Goal: Transaction & Acquisition: Purchase product/service

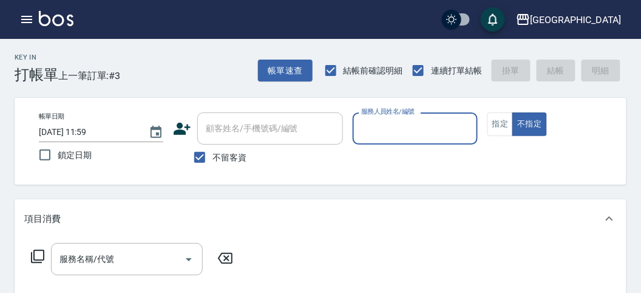
click at [420, 120] on input "服務人員姓名/編號" at bounding box center [414, 128] width 113 height 21
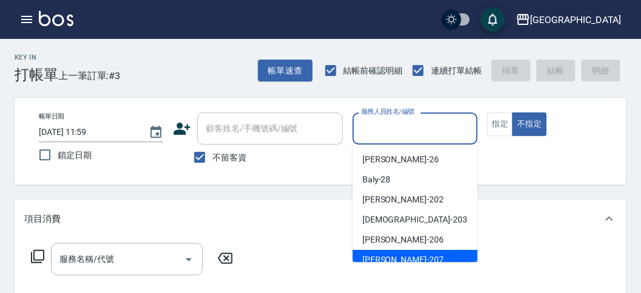
click at [387, 255] on span "[PERSON_NAME] -207" at bounding box center [402, 259] width 81 height 13
type input "[PERSON_NAME]-207"
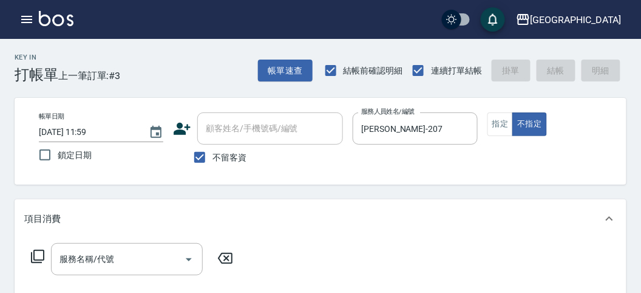
click at [41, 259] on icon at bounding box center [37, 255] width 13 height 13
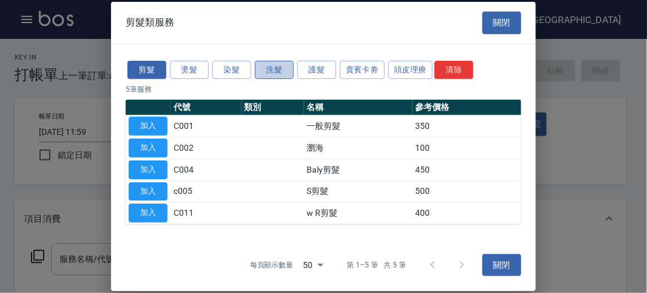
click at [291, 67] on button "洗髮" at bounding box center [274, 69] width 39 height 19
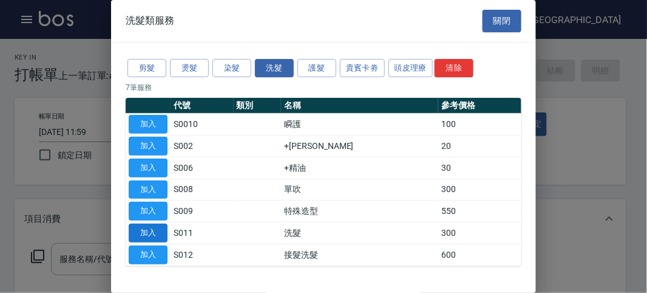
click at [151, 235] on button "加入" at bounding box center [148, 232] width 39 height 19
type input "洗髮(S011)"
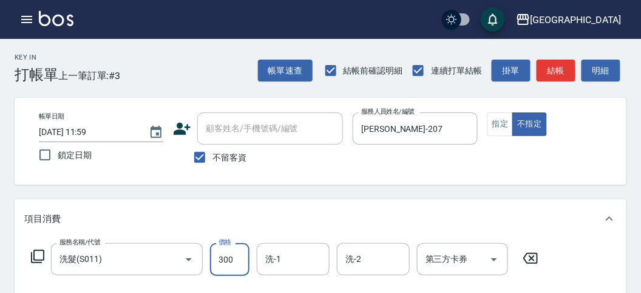
click at [234, 261] on input "300" at bounding box center [229, 259] width 39 height 33
type input "320"
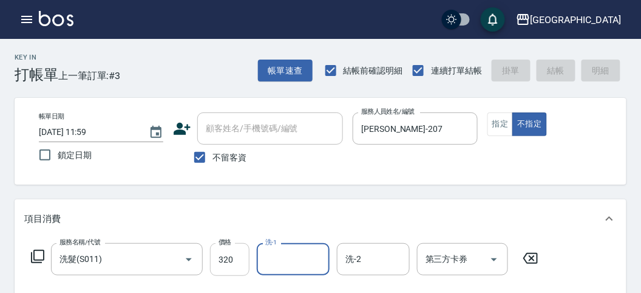
type input "[DATE] 12:42"
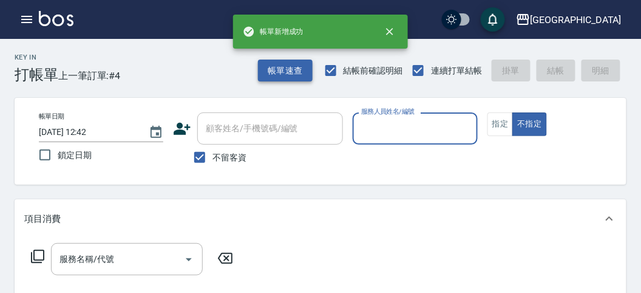
click at [286, 70] on button "帳單速查" at bounding box center [285, 70] width 55 height 22
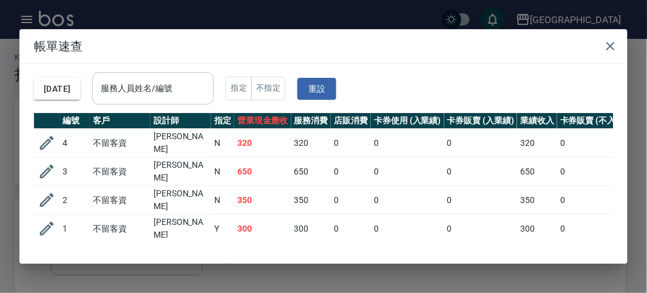
click at [164, 93] on input "服務人員姓名/編號" at bounding box center [153, 88] width 110 height 21
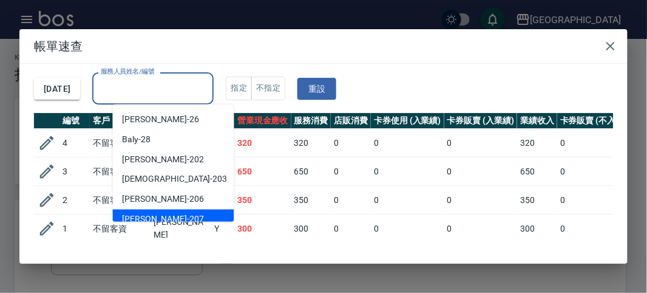
click at [155, 214] on span "[PERSON_NAME] -207" at bounding box center [163, 219] width 81 height 13
type input "[PERSON_NAME]-207"
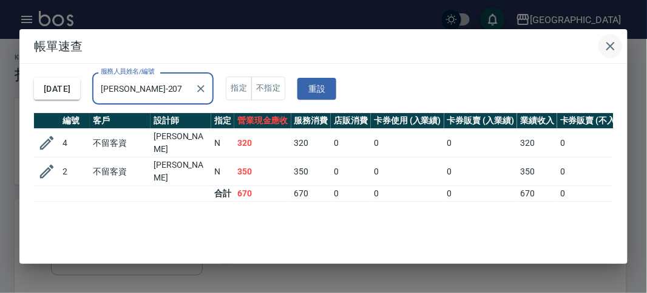
click at [611, 50] on icon "button" at bounding box center [610, 46] width 15 height 15
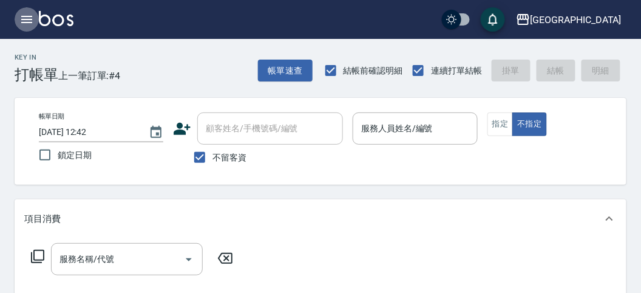
click at [24, 17] on icon "button" at bounding box center [26, 19] width 15 height 15
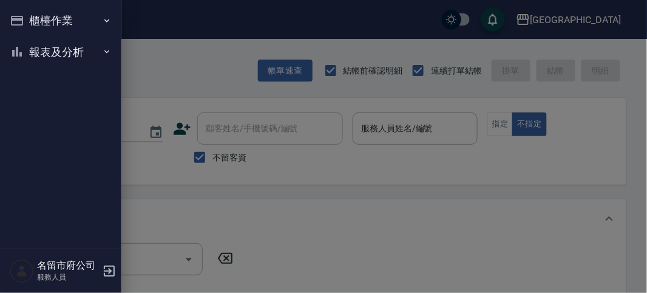
click at [39, 52] on button "報表及分析" at bounding box center [61, 52] width 112 height 32
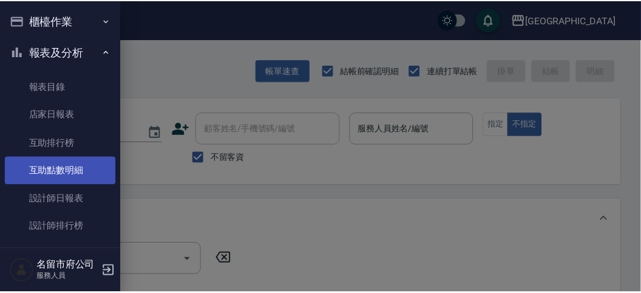
scroll to position [39, 0]
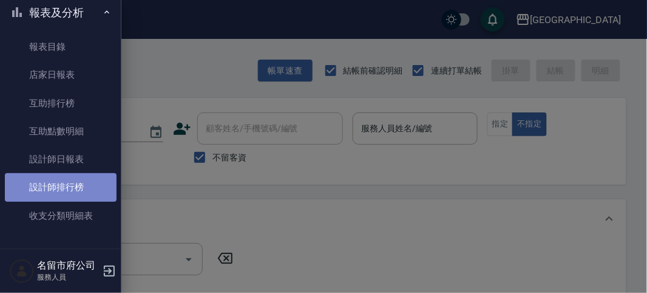
click at [70, 183] on link "設計師排行榜" at bounding box center [61, 187] width 112 height 28
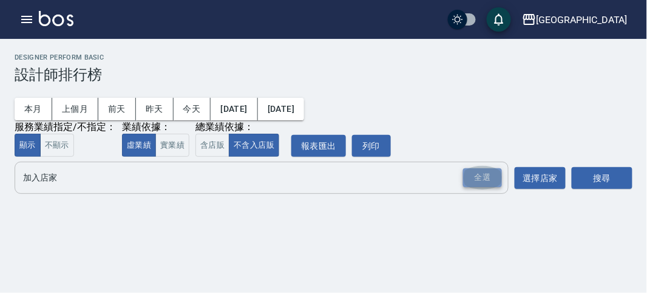
click at [495, 171] on div "全選" at bounding box center [482, 177] width 39 height 19
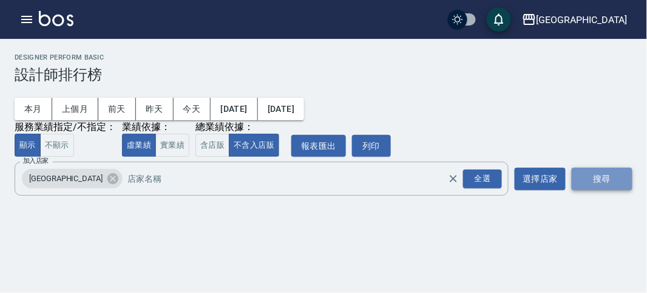
click at [624, 171] on button "搜尋" at bounding box center [602, 178] width 61 height 22
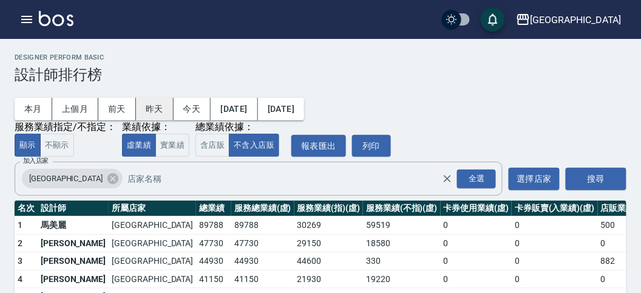
click at [160, 110] on button "昨天" at bounding box center [155, 109] width 38 height 22
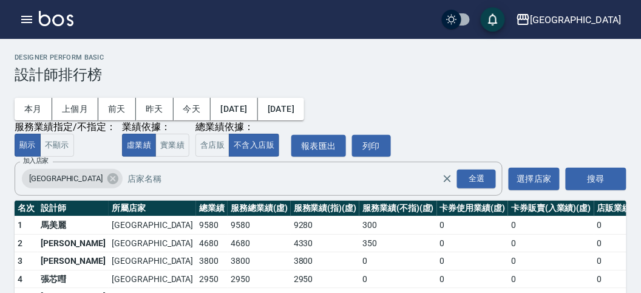
scroll to position [53, 0]
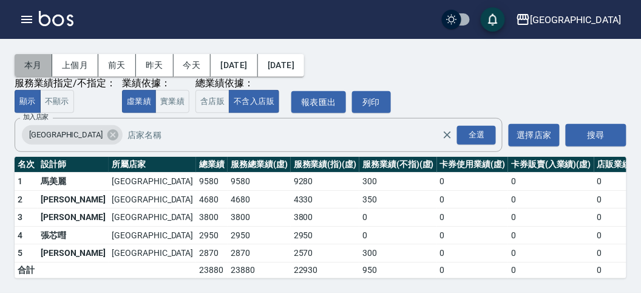
click at [43, 55] on button "本月" at bounding box center [34, 65] width 38 height 22
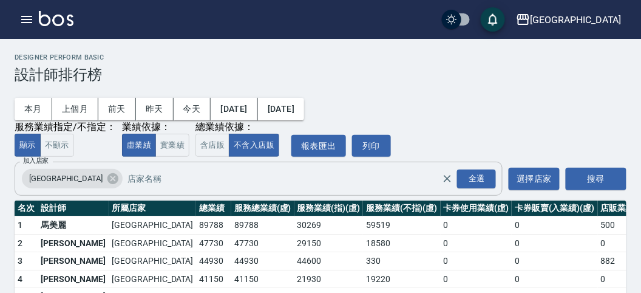
scroll to position [106, 0]
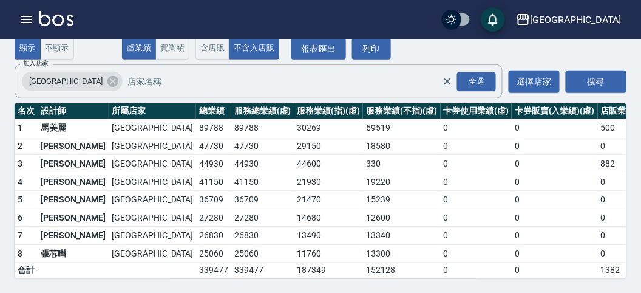
click at [61, 24] on img at bounding box center [56, 18] width 35 height 15
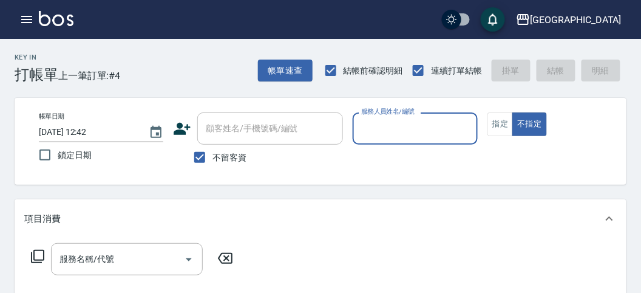
click at [411, 123] on input "服務人員姓名/編號" at bounding box center [414, 128] width 113 height 21
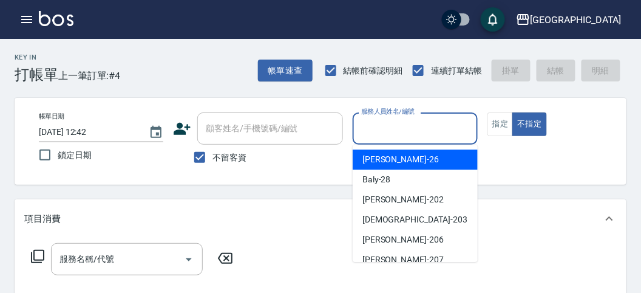
click at [399, 158] on div "[PERSON_NAME] -26" at bounding box center [415, 159] width 125 height 20
type input "[PERSON_NAME]-26"
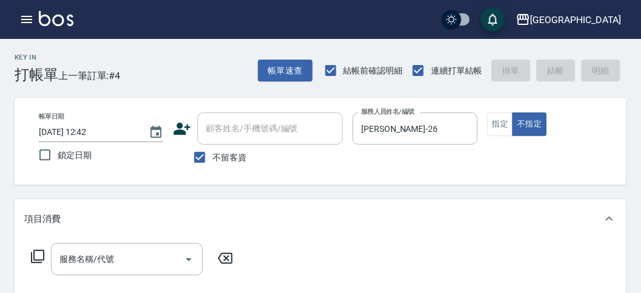
click at [32, 259] on icon at bounding box center [37, 255] width 13 height 13
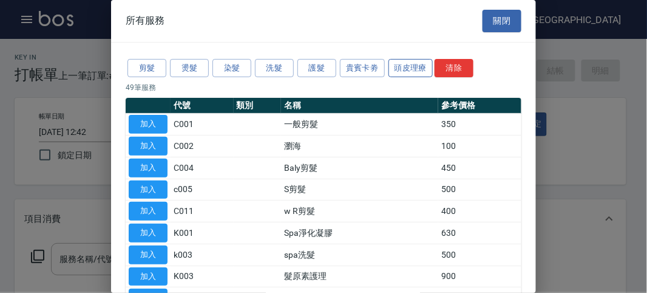
click at [409, 67] on button "頭皮理療" at bounding box center [410, 68] width 45 height 19
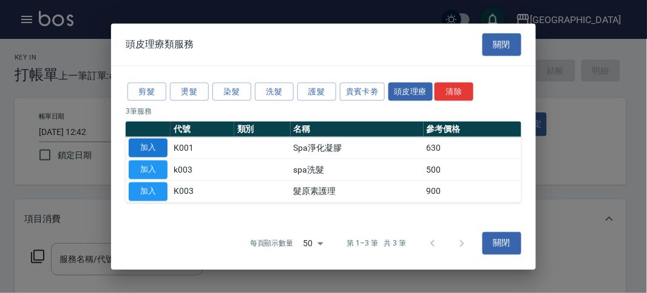
click at [155, 140] on button "加入" at bounding box center [148, 147] width 39 height 19
type input "Spa淨化凝膠(K001)"
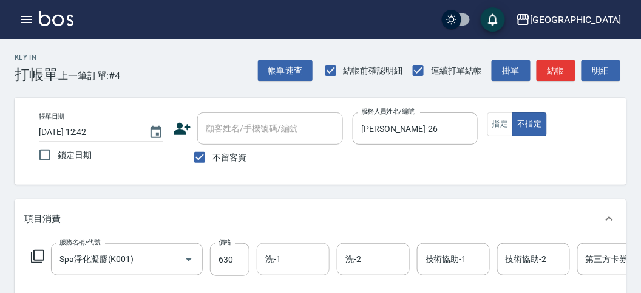
click at [319, 261] on input "洗-1" at bounding box center [293, 258] width 62 height 21
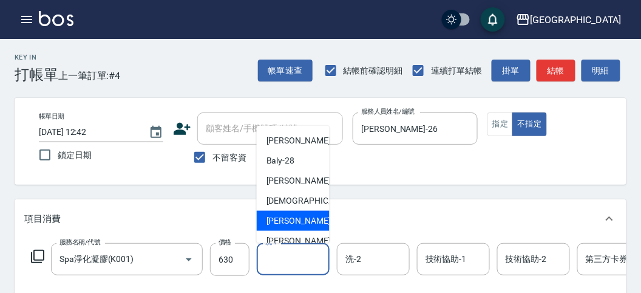
scroll to position [93, 0]
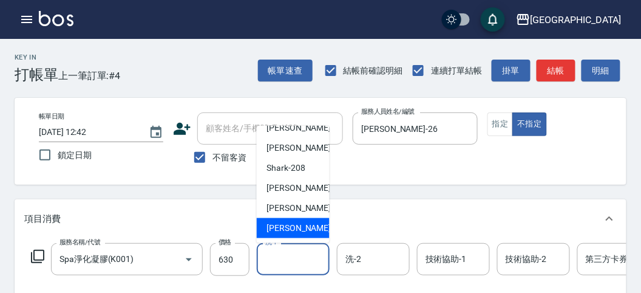
drag, startPoint x: 321, startPoint y: 228, endPoint x: 313, endPoint y: 232, distance: 9.5
click at [322, 228] on div "[PERSON_NAME] -222" at bounding box center [293, 228] width 73 height 20
type input "[PERSON_NAME]-222"
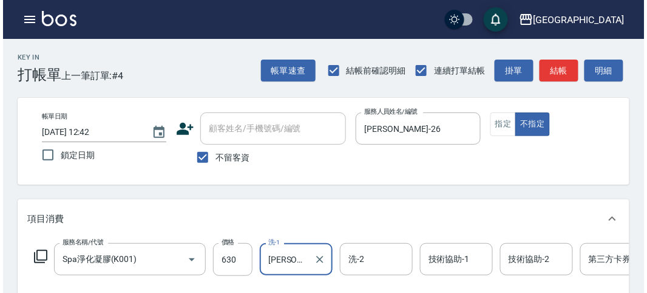
scroll to position [367, 0]
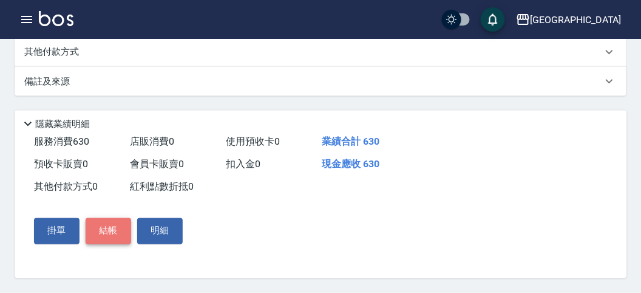
click at [98, 237] on button "結帳" at bounding box center [109, 230] width 46 height 25
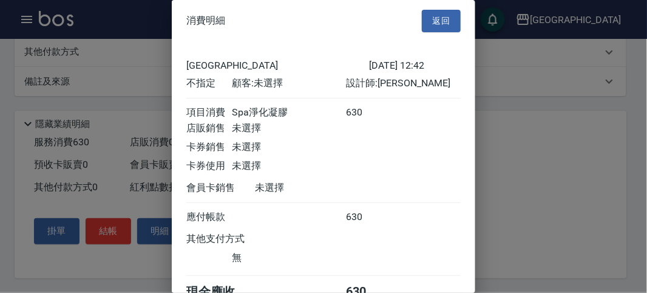
scroll to position [67, 0]
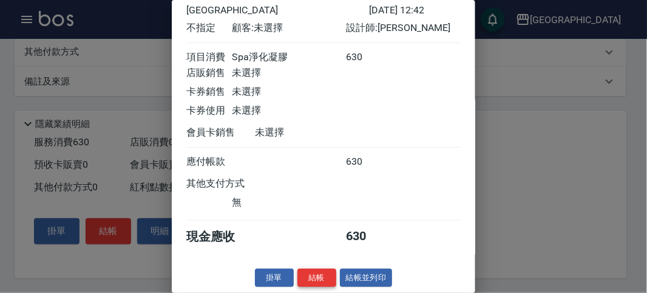
click at [316, 276] on button "結帳" at bounding box center [316, 277] width 39 height 19
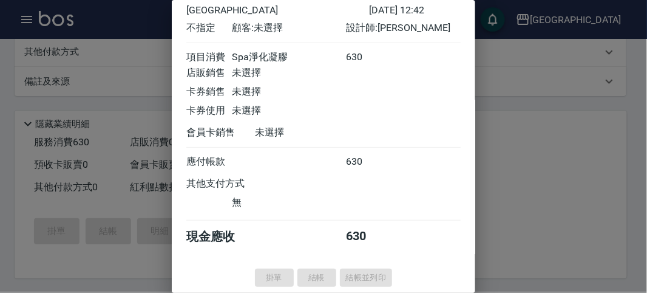
type input "[DATE] 12:52"
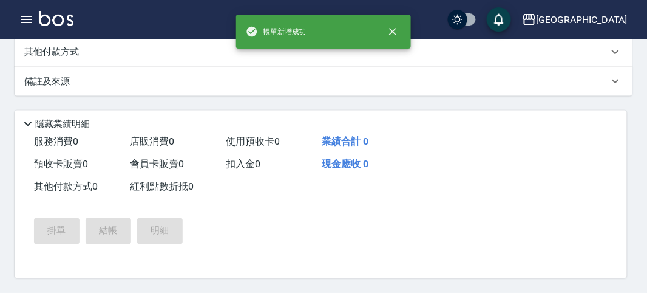
scroll to position [0, 0]
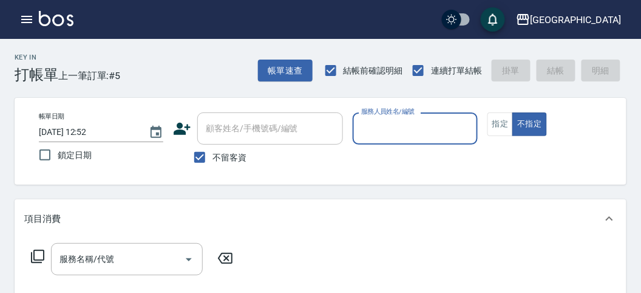
drag, startPoint x: 495, startPoint y: 126, endPoint x: 437, endPoint y: 140, distance: 59.5
click at [495, 124] on button "指定" at bounding box center [500, 124] width 26 height 24
click at [401, 137] on div "服務人員姓名/編號" at bounding box center [415, 128] width 124 height 32
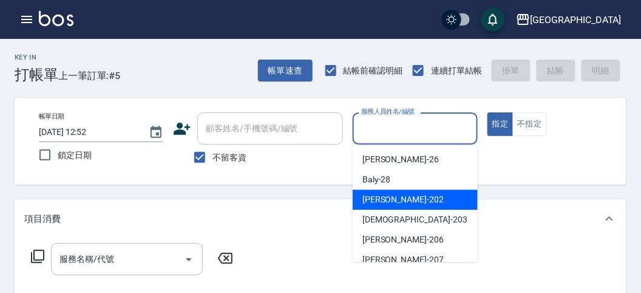
click at [395, 192] on div "[PERSON_NAME] -202" at bounding box center [415, 199] width 125 height 20
type input "[PERSON_NAME]-202"
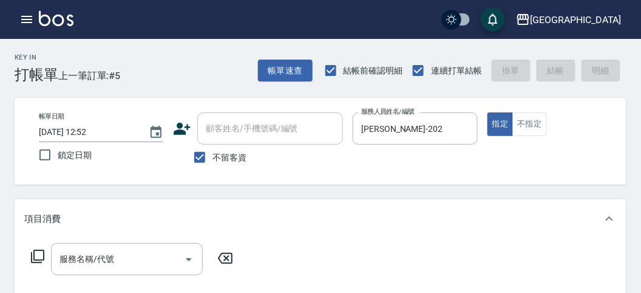
click at [38, 255] on icon at bounding box center [37, 256] width 15 height 15
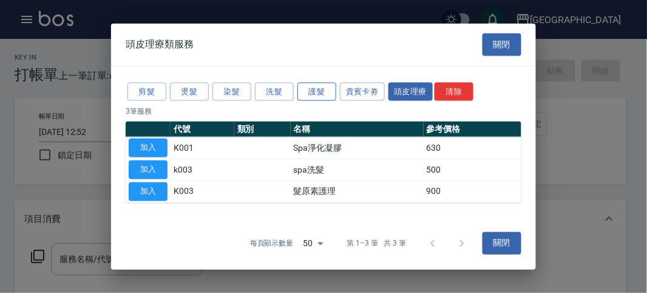
click at [322, 87] on button "護髮" at bounding box center [316, 91] width 39 height 19
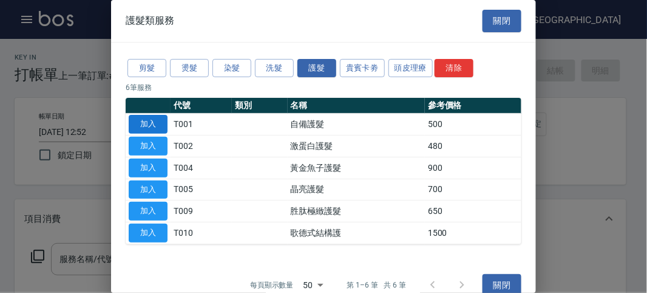
click at [157, 123] on button "加入" at bounding box center [148, 124] width 39 height 19
type input "自備護髮(T001)"
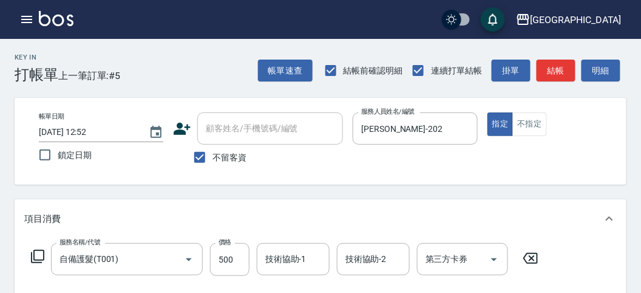
click at [42, 255] on icon at bounding box center [37, 256] width 15 height 15
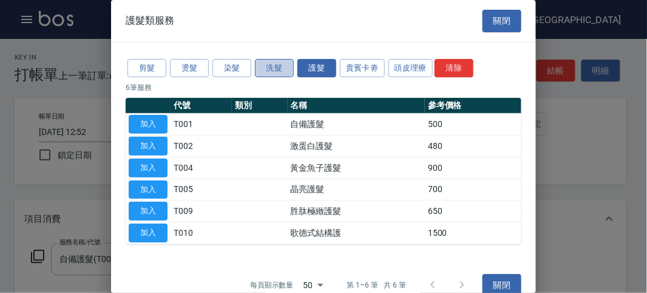
click at [276, 72] on button "洗髮" at bounding box center [274, 68] width 39 height 19
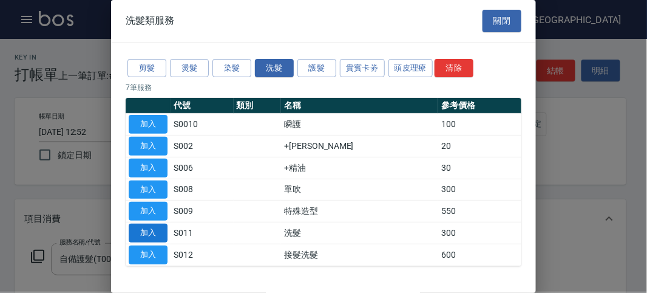
drag, startPoint x: 149, startPoint y: 231, endPoint x: 485, endPoint y: 83, distance: 366.8
click at [149, 231] on button "加入" at bounding box center [148, 232] width 39 height 19
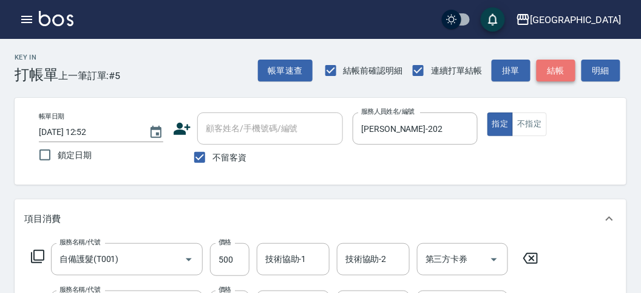
click at [541, 62] on button "結帳" at bounding box center [555, 70] width 39 height 22
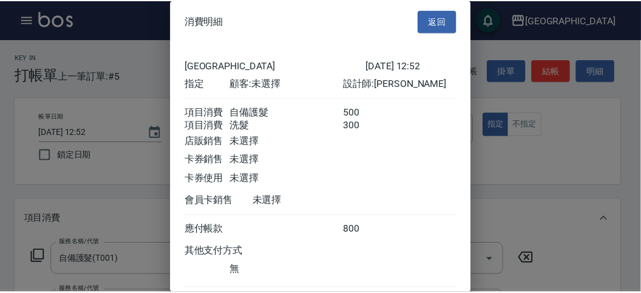
scroll to position [81, 0]
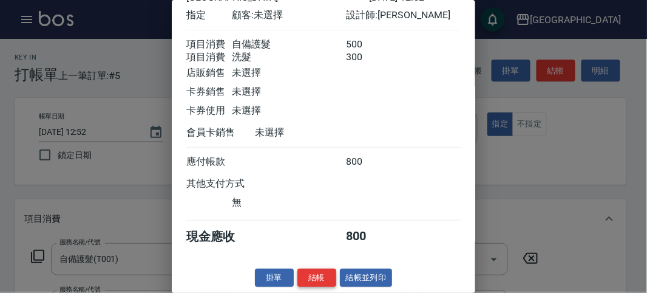
click at [320, 280] on button "結帳" at bounding box center [316, 277] width 39 height 19
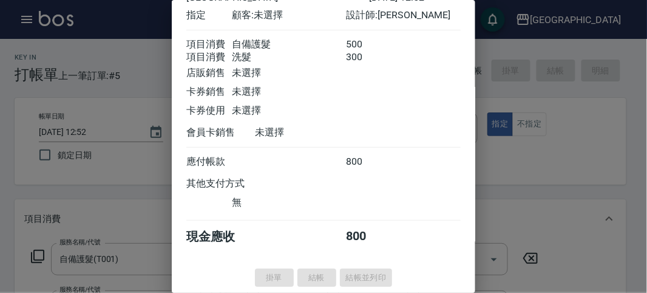
type input "[DATE] 12:54"
